Goal: Find specific page/section: Find specific page/section

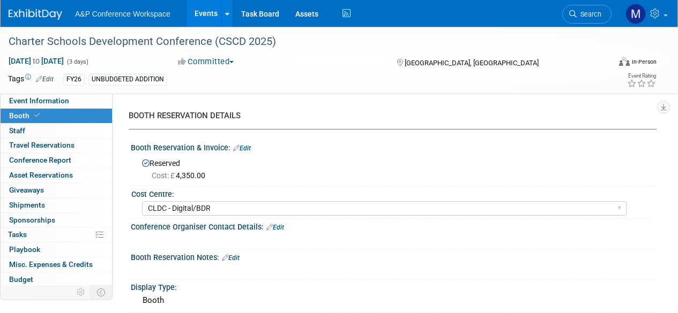
select select "CLDC - Digital/BDR"
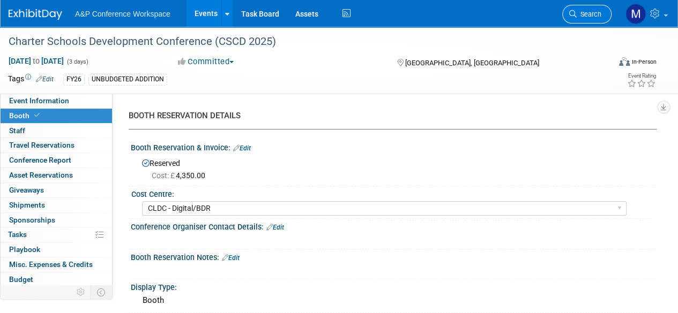
click at [577, 12] on span "Search" at bounding box center [588, 14] width 25 height 8
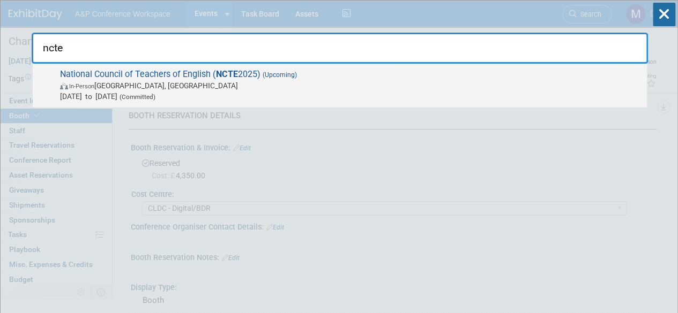
type input "ncte"
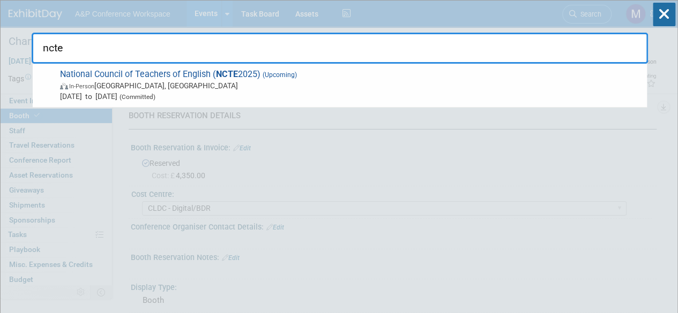
click at [170, 67] on div "National Council of Teachers of English ( NCTE 2025) (Upcoming) In-Person [GEOG…" at bounding box center [340, 86] width 614 height 44
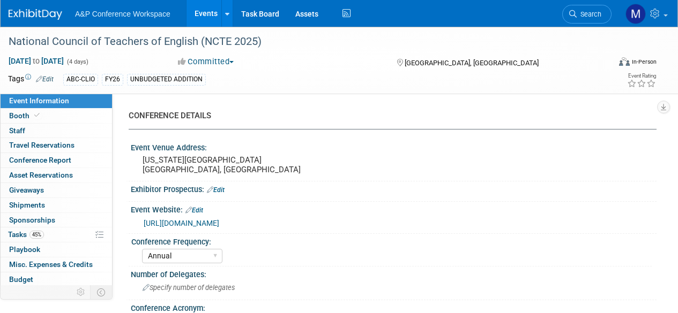
select select "Annual"
select select "Level 2"
select select "In-Person Booth"
select select "Schools"
select select "Bloomsbury Digital Resources"
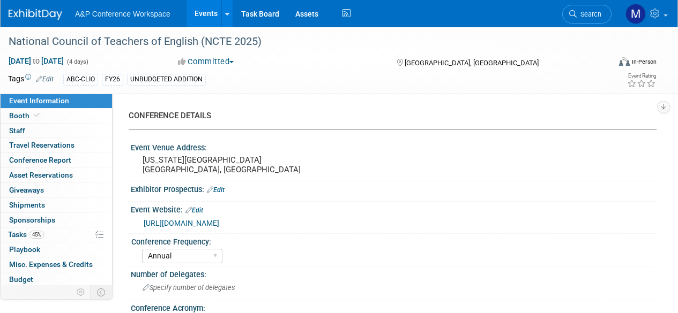
select select "[PERSON_NAME]"
select select "Brand/Subject Presence​"
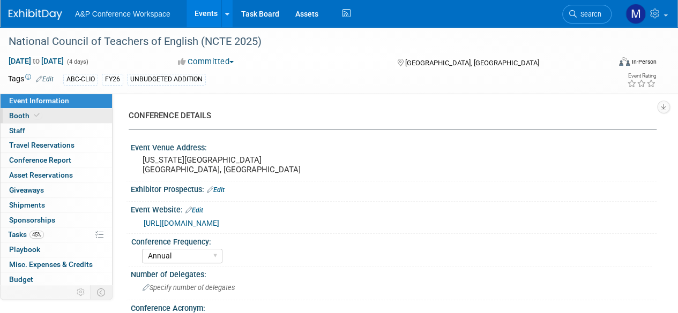
click at [50, 115] on link "Booth" at bounding box center [56, 116] width 111 height 14
select select "CLDC - Digital/BDR"
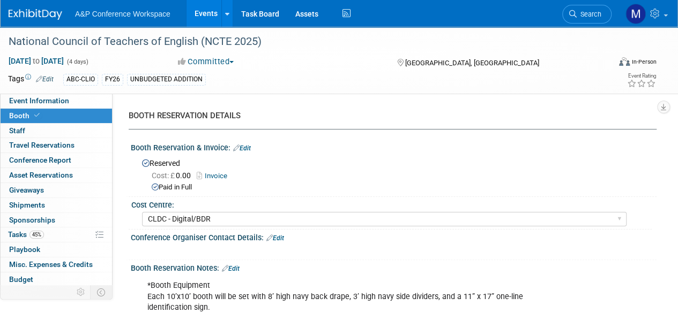
click at [24, 234] on span "Tasks 45%" at bounding box center [26, 234] width 36 height 9
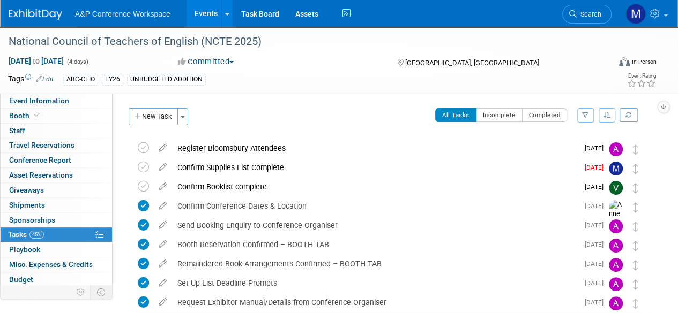
click at [585, 10] on span "Search" at bounding box center [588, 14] width 25 height 8
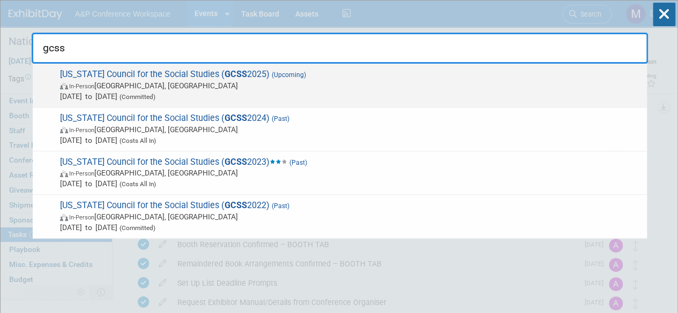
type input "gcss"
click at [160, 73] on span "Georgia Council for the Social Studies ( GCSS 2025) (Upcoming) In-Person Athens…" at bounding box center [349, 85] width 584 height 33
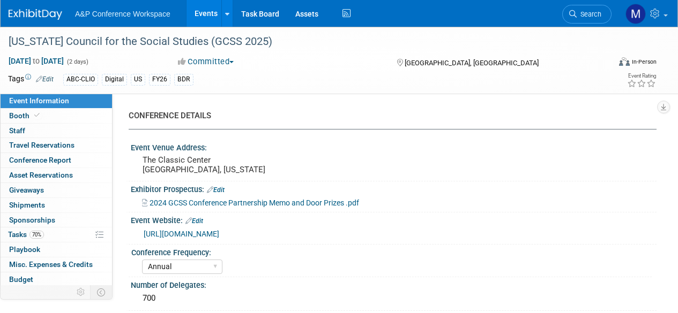
select select "Annual"
select select "Level 2"
select select "In-Person Booth"
select select "Schools"
select select "Bloomsbury Digital Resources"
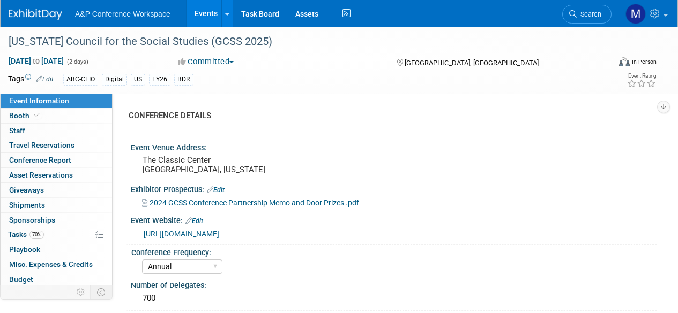
select select "[PERSON_NAME]"
select select "BDR Product Awareness and Trial Generation​"
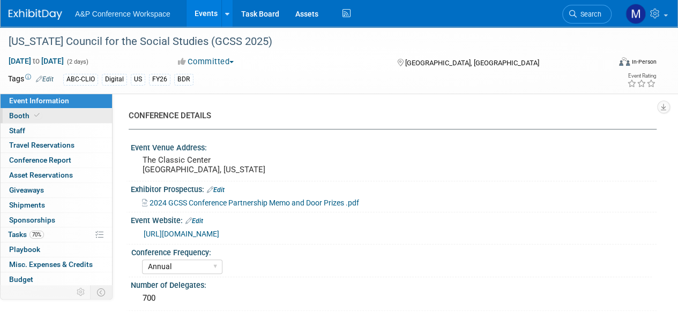
click at [60, 119] on link "Booth" at bounding box center [56, 116] width 111 height 14
select select "CLDC - Digital/BDR"
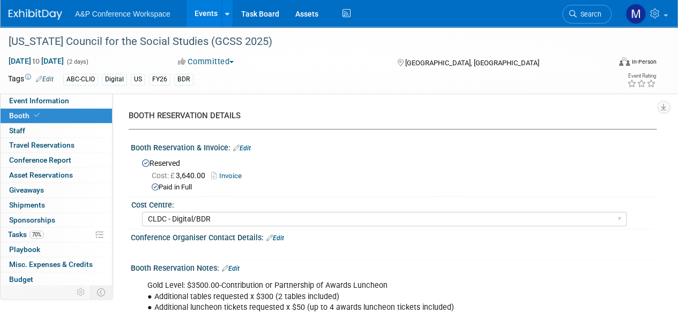
click at [380, 119] on div "BOOTH RESERVATION DETAILS" at bounding box center [389, 115] width 520 height 11
click at [47, 232] on link "70% Tasks 70%" at bounding box center [56, 235] width 111 height 14
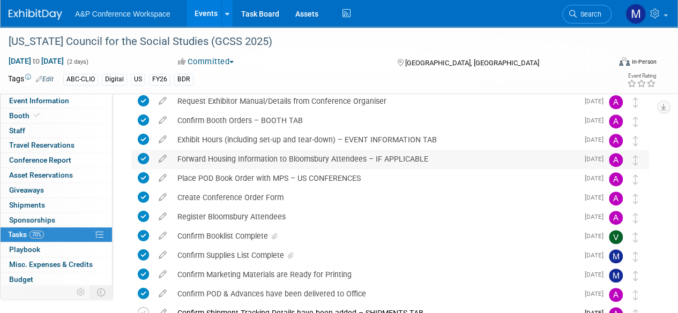
scroll to position [161, 0]
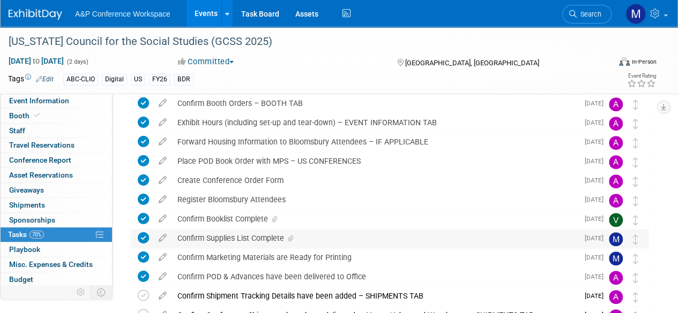
click at [225, 233] on div "Confirm Supplies List Complete" at bounding box center [375, 238] width 406 height 18
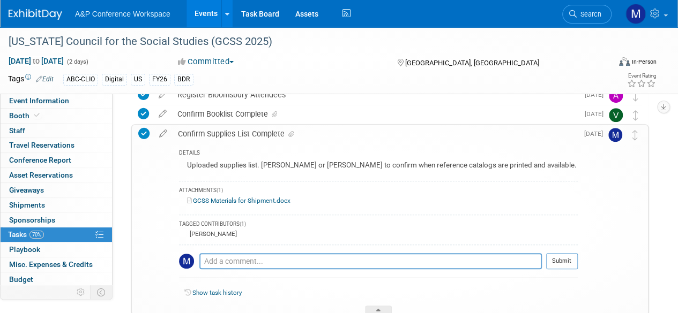
scroll to position [268, 0]
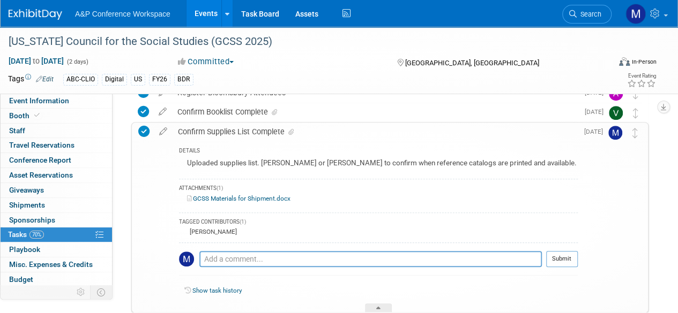
click at [242, 199] on link "GCSS Materials for Shipment.docx" at bounding box center [238, 198] width 103 height 7
click at [161, 131] on icon at bounding box center [163, 129] width 19 height 13
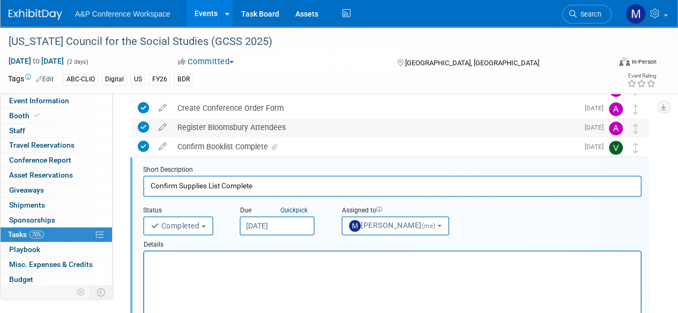
scroll to position [0, 0]
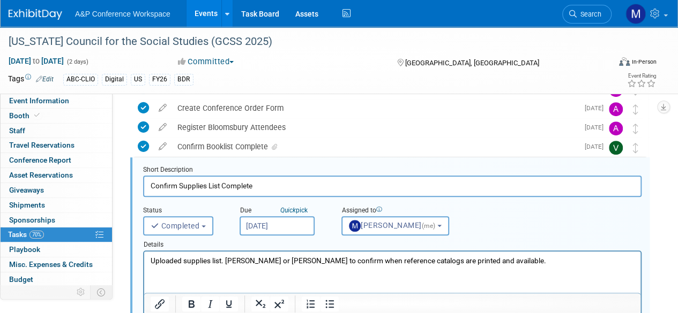
click at [117, 167] on div "Event Information Event Info Booth Booth 0 Staff 0 Staff 0 Travel Reservations …" at bounding box center [339, 244] width 678 height 900
click at [42, 116] on link "Booth" at bounding box center [56, 116] width 111 height 14
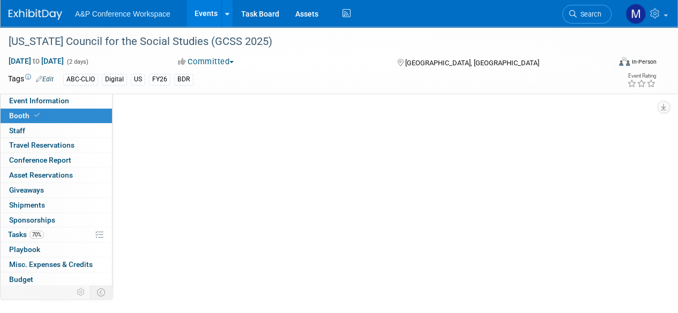
select select "CLDC - Digital/BDR"
